Goal: Task Accomplishment & Management: Complete application form

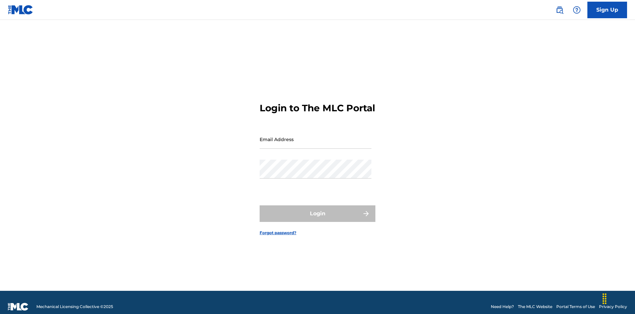
scroll to position [9, 0]
click at [316, 136] on input "Email Address" at bounding box center [316, 139] width 112 height 19
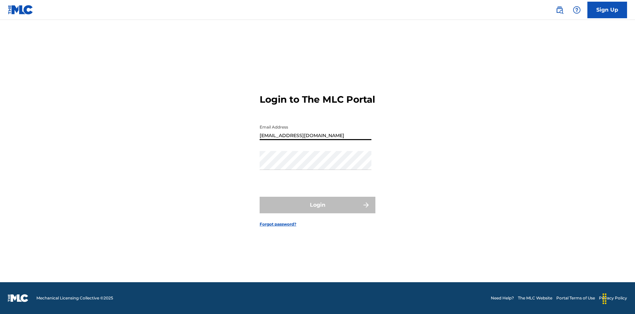
type input "[EMAIL_ADDRESS][DOMAIN_NAME]"
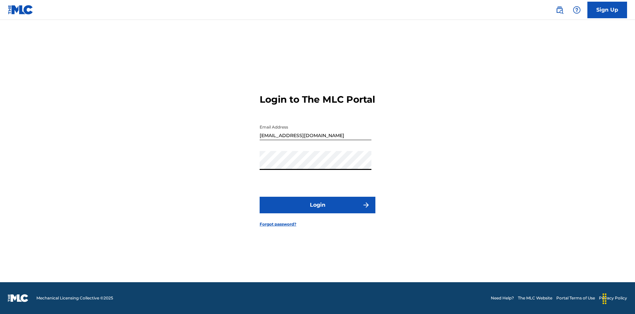
click at [318, 210] on button "Login" at bounding box center [318, 204] width 116 height 17
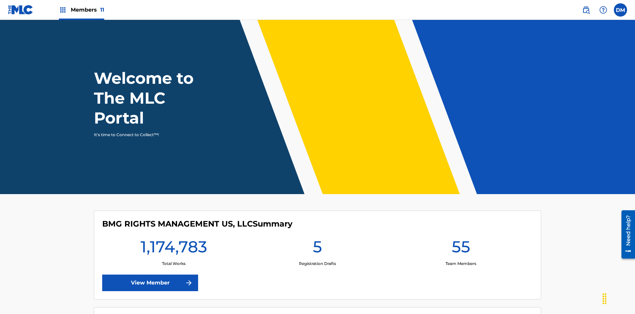
click at [81, 10] on span "Members 11" at bounding box center [87, 10] width 33 height 8
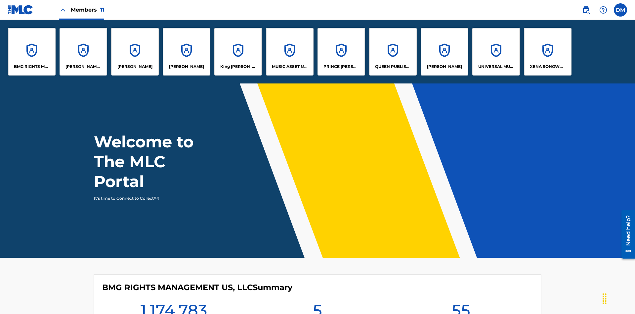
click at [496, 66] on p "UNIVERSAL MUSIC PUB GROUP" at bounding box center [496, 67] width 36 height 6
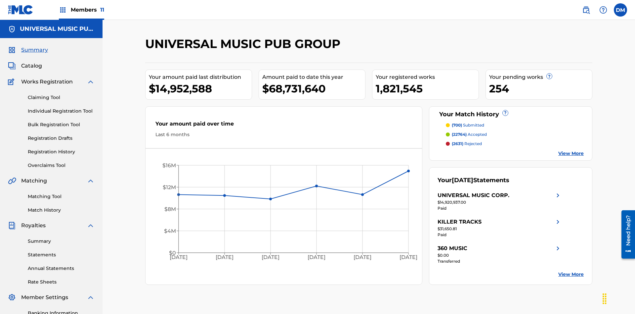
click at [61, 107] on link "Individual Registration Tool" at bounding box center [61, 110] width 67 height 7
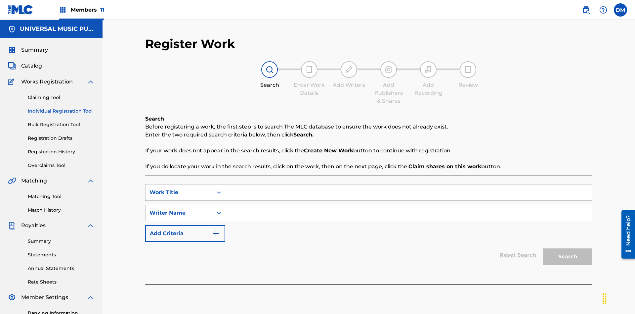
click at [408, 184] on input "Search Form" at bounding box center [408, 192] width 367 height 16
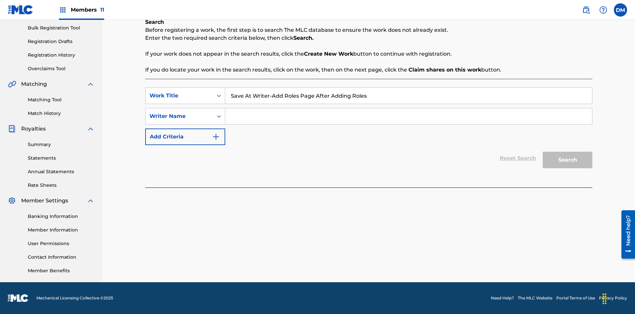
type input "Save At Writer-Add Roles Page After Adding Roles"
click at [408, 116] on input "Search Form" at bounding box center [408, 116] width 367 height 16
type input "QWERTYUIOP"
click at [568, 160] on button "Search" at bounding box center [568, 159] width 50 height 17
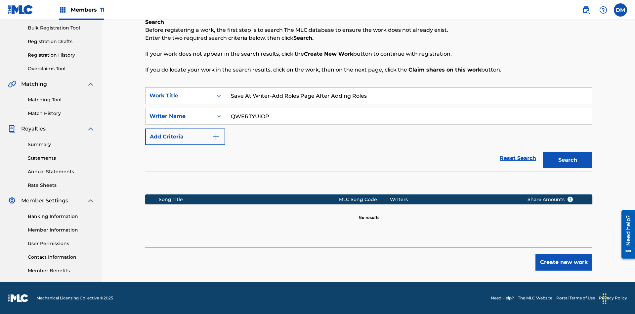
click at [564, 262] on button "Create new work" at bounding box center [563, 262] width 57 height 17
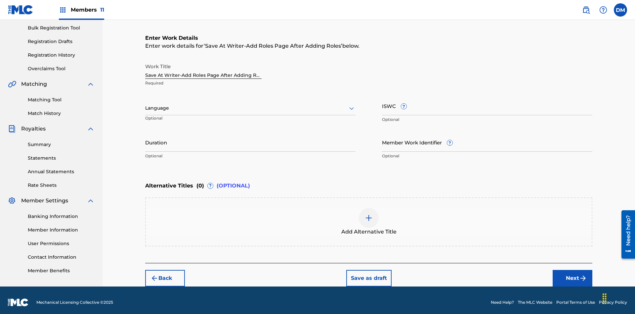
click at [250, 138] on input "Duration" at bounding box center [250, 142] width 210 height 19
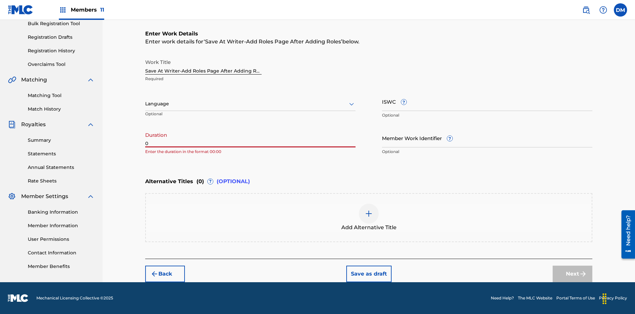
click at [250, 138] on input "0" at bounding box center [250, 137] width 210 height 19
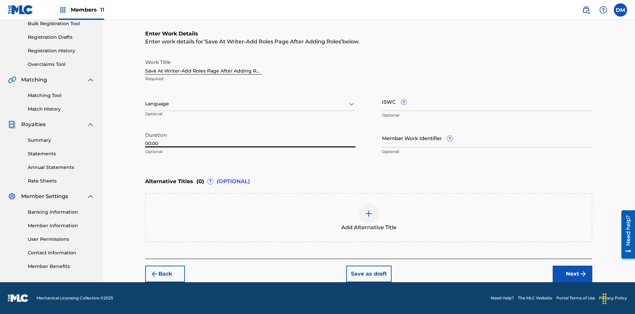
type input "00:00"
click at [352, 104] on icon at bounding box center [352, 104] width 8 height 8
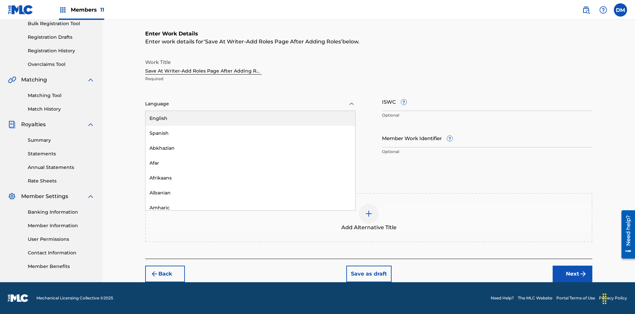
click at [250, 163] on div "Afar" at bounding box center [251, 162] width 210 height 15
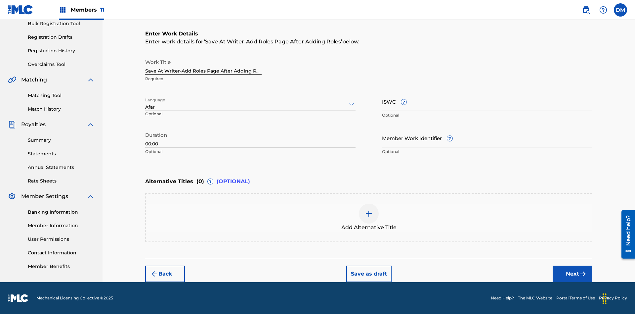
click at [487, 138] on input "Member Work Identifier ?" at bounding box center [487, 137] width 210 height 19
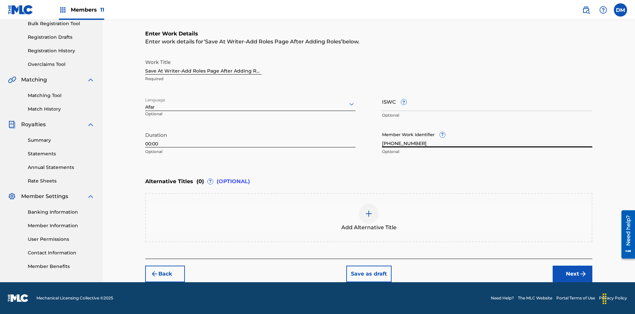
type input "[PHONE_NUMBER]"
click at [487, 101] on input "ISWC ?" at bounding box center [487, 101] width 210 height 19
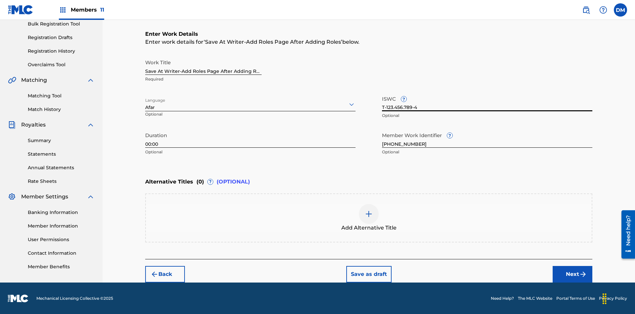
type input "T-123.456.789-4"
click at [369, 218] on div at bounding box center [369, 214] width 20 height 20
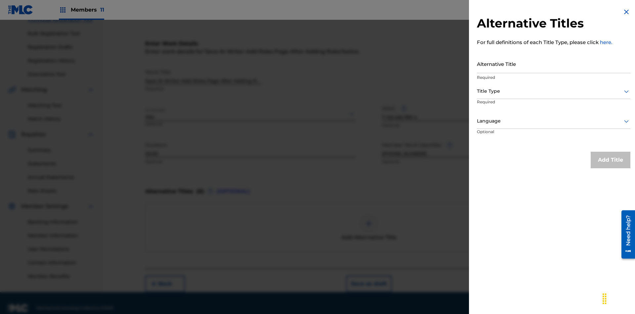
click at [554, 64] on input "Alternative Title" at bounding box center [553, 63] width 153 height 19
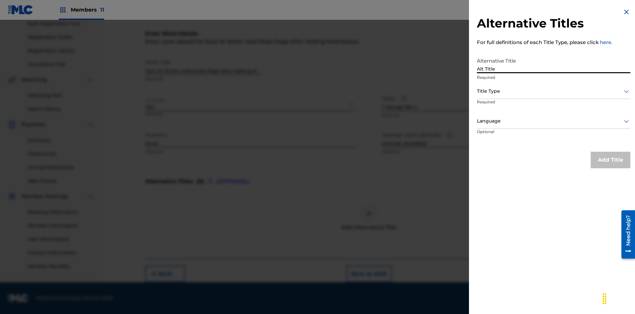
type input "Alt Title"
click at [554, 91] on div at bounding box center [553, 91] width 153 height 8
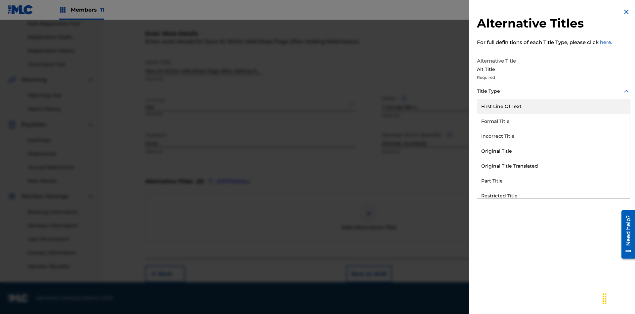
click at [554, 151] on div "Original Title" at bounding box center [553, 151] width 153 height 15
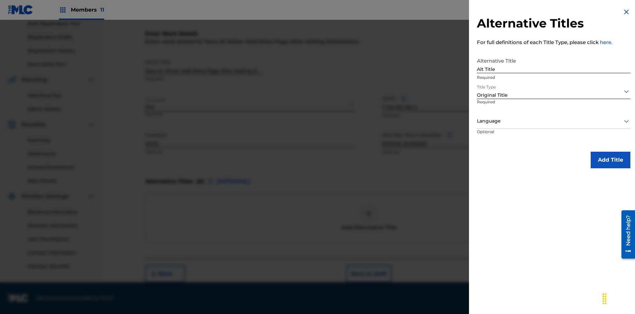
click at [554, 121] on div at bounding box center [553, 121] width 153 height 8
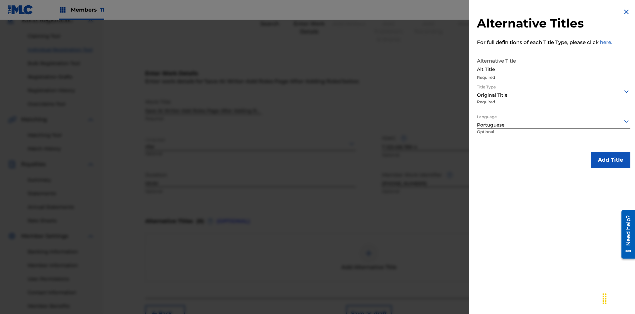
click at [611, 159] on button "Add Title" at bounding box center [611, 159] width 40 height 17
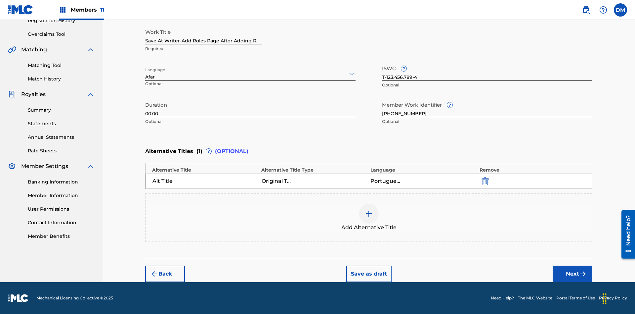
click at [573, 274] on button "Next" at bounding box center [573, 273] width 40 height 17
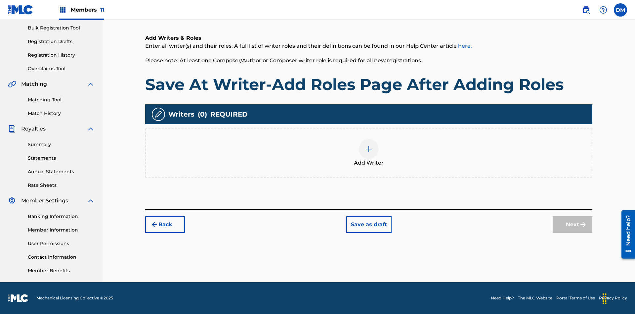
click at [369, 152] on img at bounding box center [369, 149] width 8 height 8
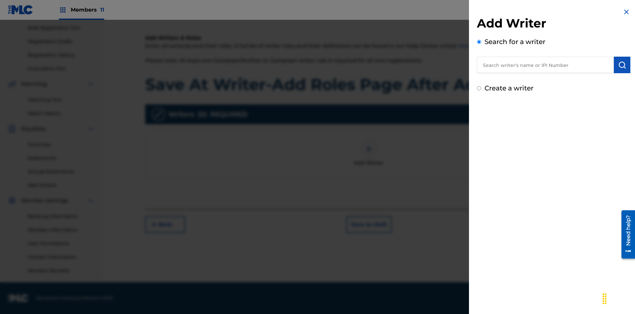
click at [545, 65] on input "text" at bounding box center [545, 65] width 137 height 17
type input "[PERSON_NAME]"
click at [622, 65] on img "submit" at bounding box center [622, 65] width 8 height 8
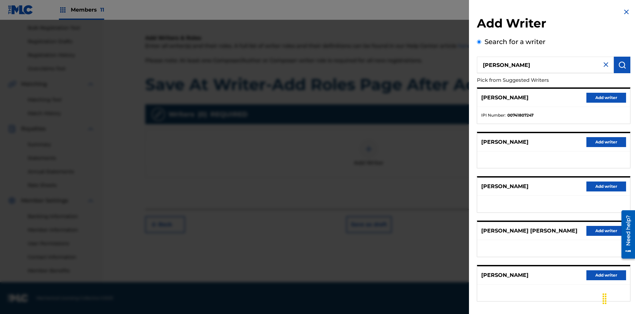
click at [606, 97] on button "Add writer" at bounding box center [606, 98] width 40 height 10
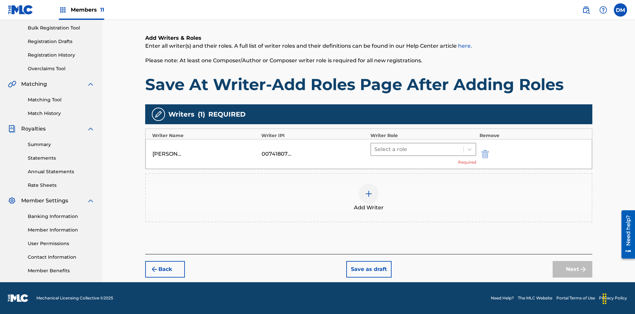
click at [375, 149] on input "text" at bounding box center [374, 149] width 1 height 8
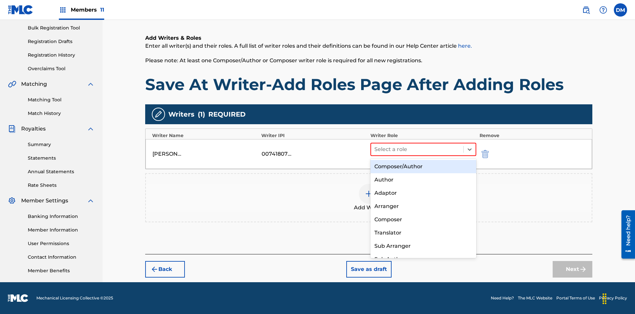
click at [423, 219] on div "Composer" at bounding box center [423, 219] width 106 height 13
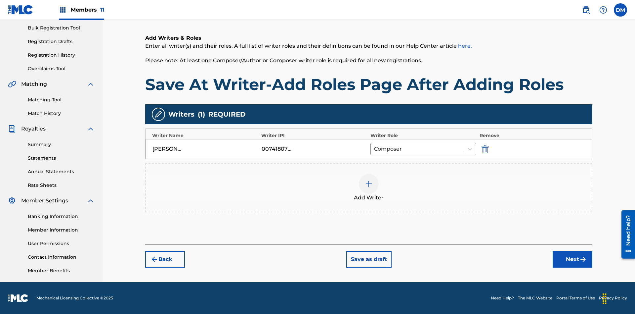
click at [368, 259] on button "Save as draft" at bounding box center [368, 259] width 45 height 17
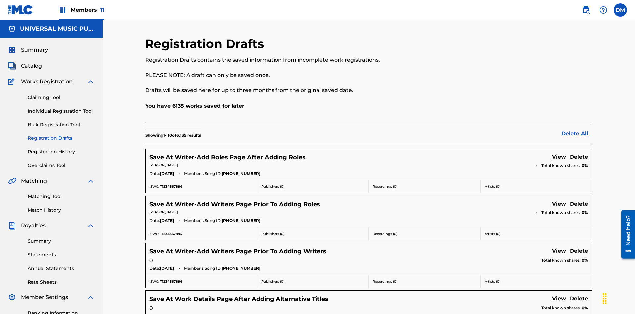
click at [559, 153] on link "View" at bounding box center [559, 157] width 14 height 9
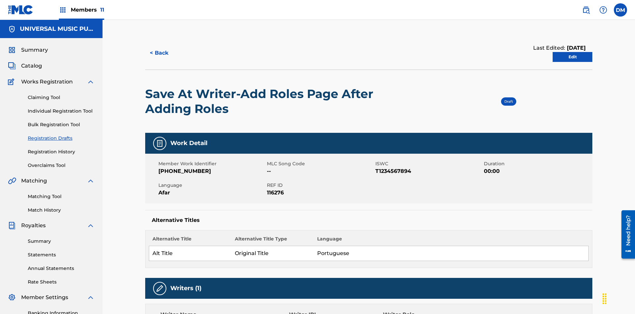
click at [573, 52] on link "Edit" at bounding box center [573, 57] width 40 height 10
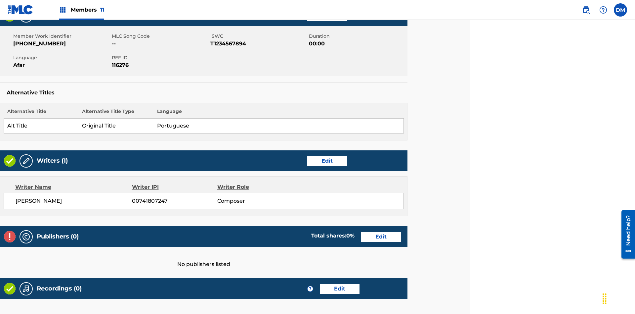
scroll to position [182, 165]
